Goal: Contribute content: Contribute content

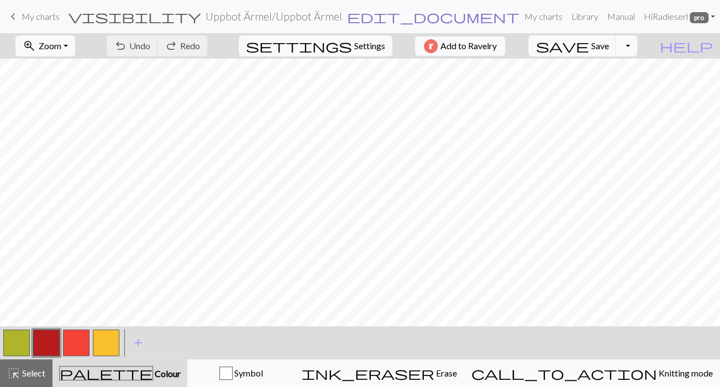
click at [374, 16] on span "edit_document" at bounding box center [433, 16] width 173 height 15
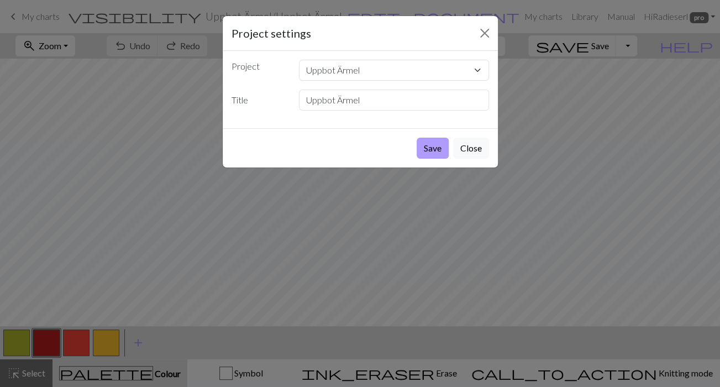
click at [427, 145] on button "Save" at bounding box center [433, 148] width 32 height 21
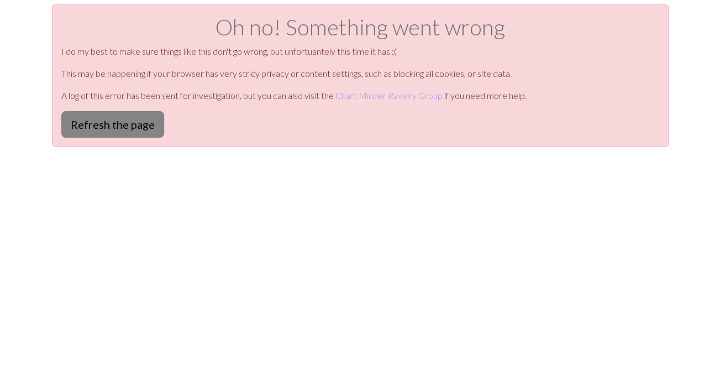
click at [115, 122] on button "Refresh the page" at bounding box center [112, 124] width 103 height 27
click at [118, 120] on button "Refresh the page" at bounding box center [112, 124] width 103 height 27
click at [103, 122] on button "Refresh the page" at bounding box center [112, 124] width 103 height 27
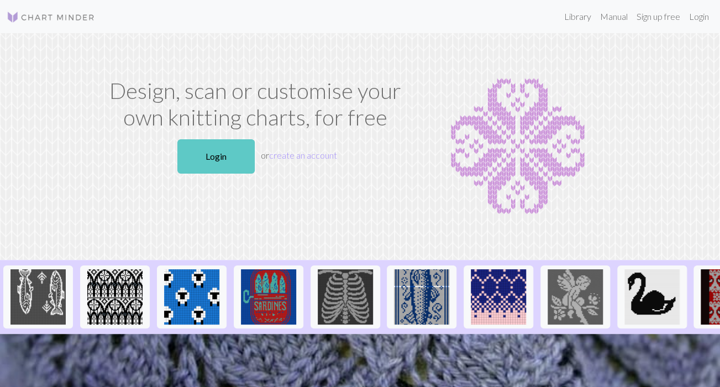
click at [226, 154] on link "Login" at bounding box center [215, 156] width 77 height 34
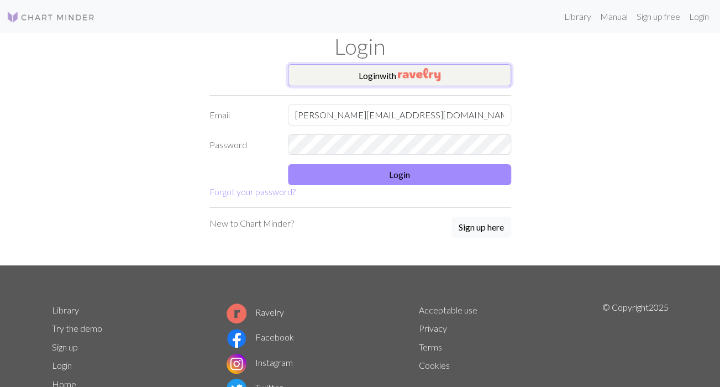
click at [401, 75] on img "button" at bounding box center [419, 74] width 43 height 13
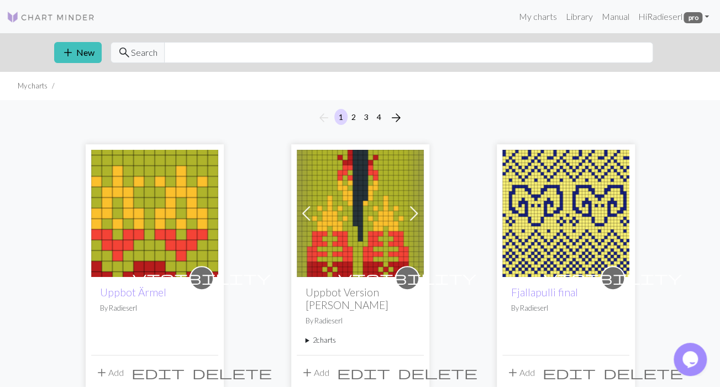
click at [343, 213] on img at bounding box center [360, 213] width 127 height 127
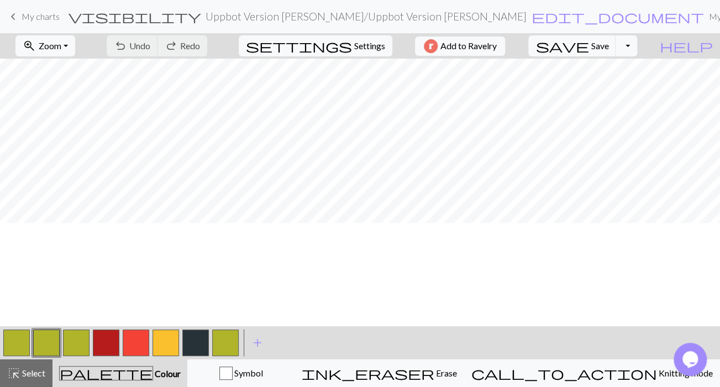
scroll to position [106, 0]
click at [191, 344] on button "button" at bounding box center [195, 343] width 27 height 27
click at [164, 342] on button "button" at bounding box center [166, 343] width 27 height 27
click at [131, 338] on button "button" at bounding box center [136, 343] width 27 height 27
click at [102, 342] on button "button" at bounding box center [106, 343] width 27 height 27
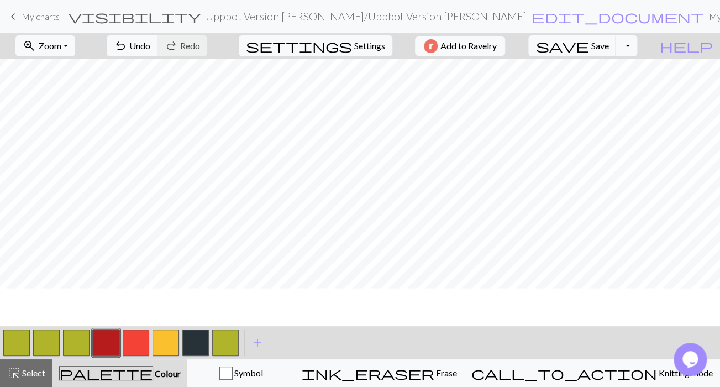
scroll to position [0, 0]
click at [198, 342] on button "button" at bounding box center [195, 343] width 27 height 27
click at [107, 343] on button "button" at bounding box center [106, 343] width 27 height 27
click at [197, 342] on button "button" at bounding box center [195, 343] width 27 height 27
click at [109, 344] on button "button" at bounding box center [106, 343] width 27 height 27
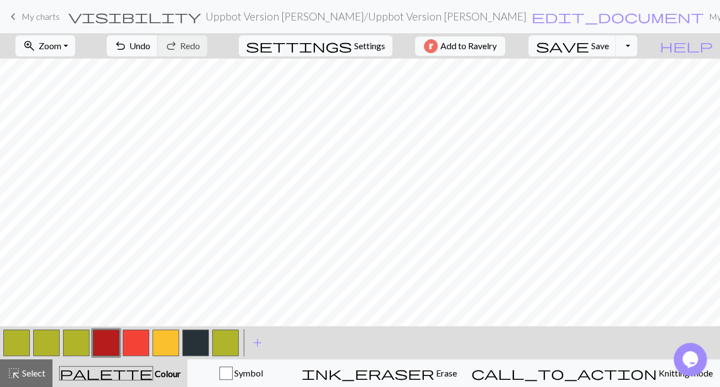
click at [134, 340] on button "button" at bounding box center [136, 343] width 27 height 27
click at [164, 342] on button "button" at bounding box center [166, 343] width 27 height 27
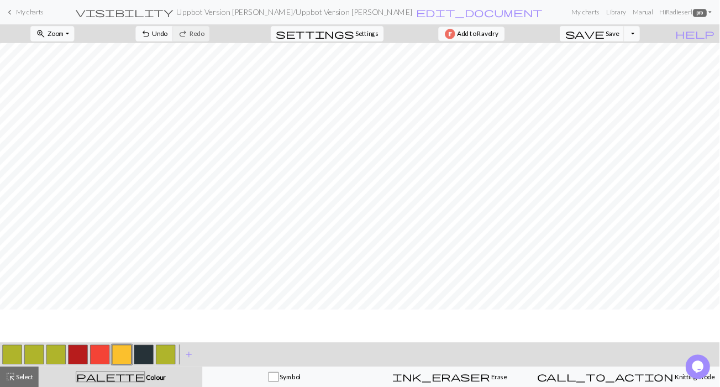
scroll to position [0, 0]
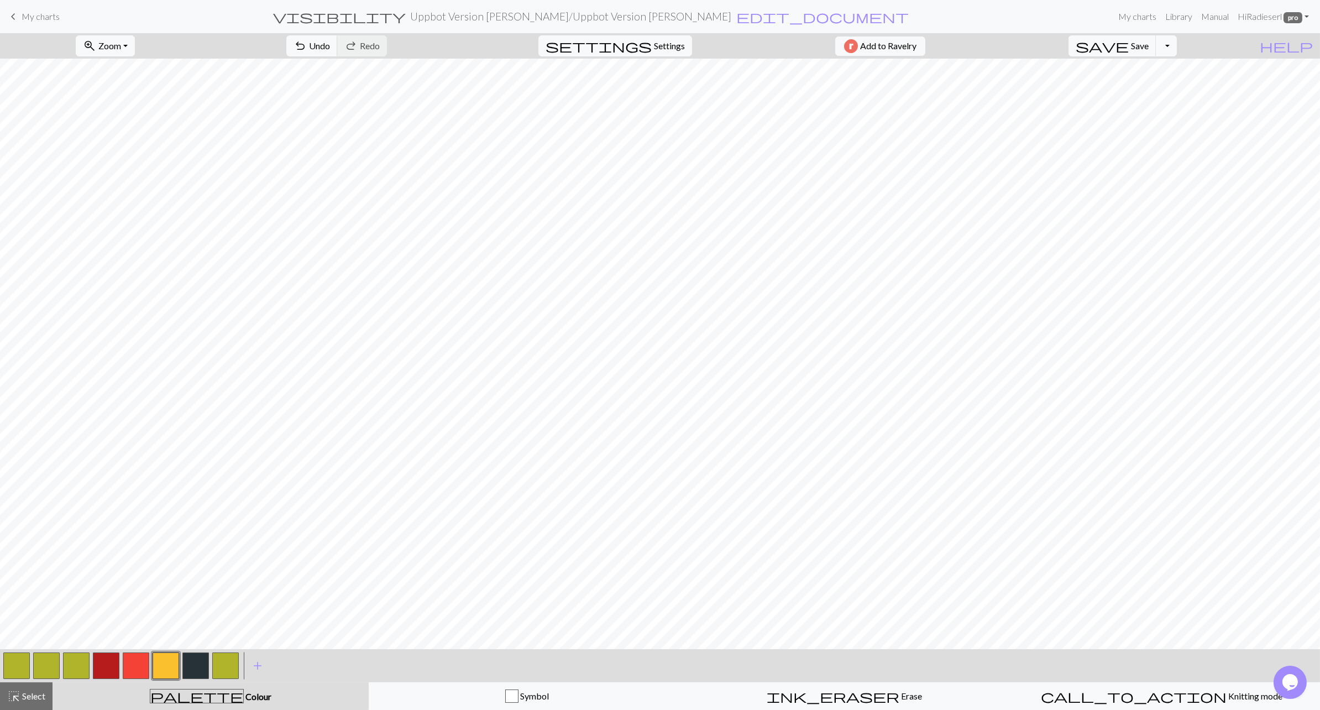
click at [44, 22] on link "keyboard_arrow_left My charts" at bounding box center [33, 16] width 53 height 19
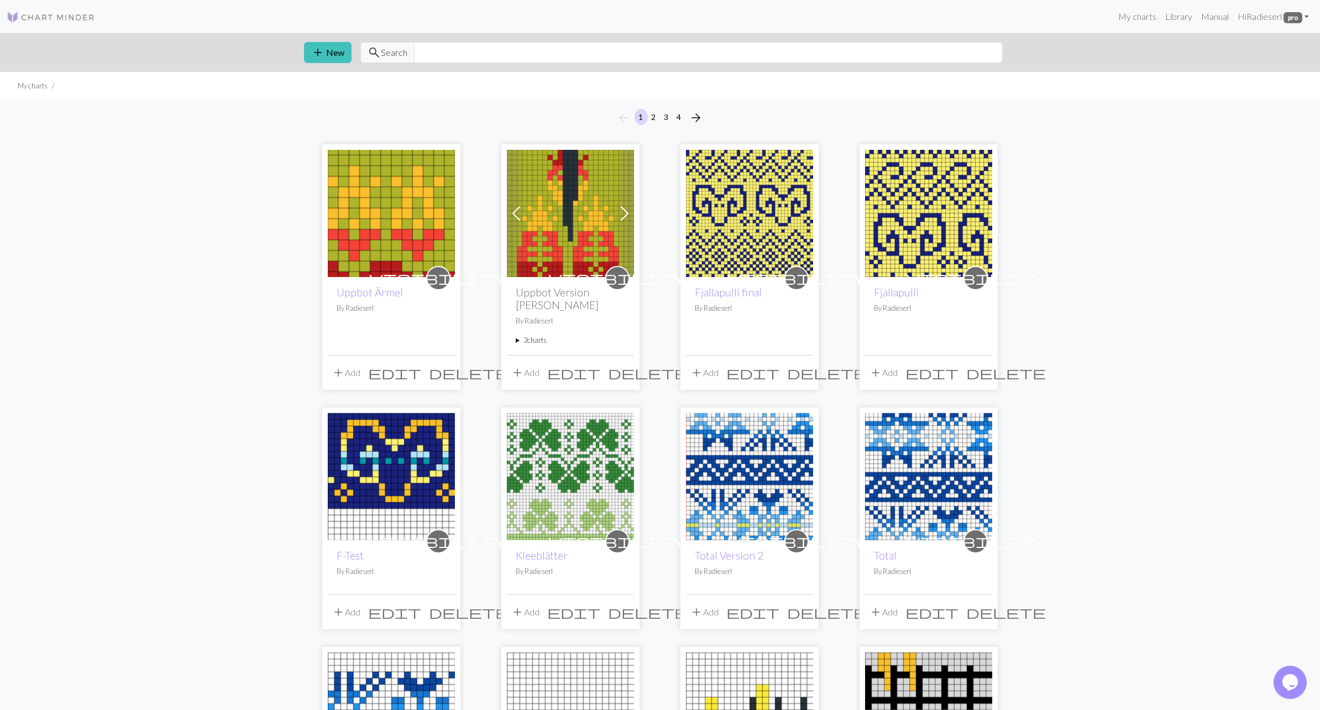
click at [417, 231] on img at bounding box center [391, 213] width 127 height 127
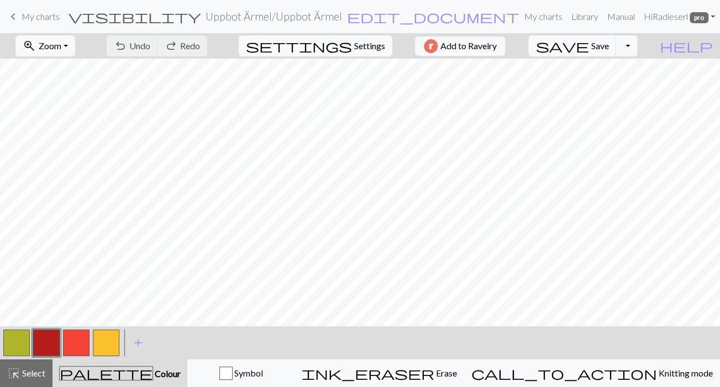
click at [30, 10] on link "keyboard_arrow_left My charts" at bounding box center [33, 16] width 53 height 19
